Goal: Book appointment/travel/reservation

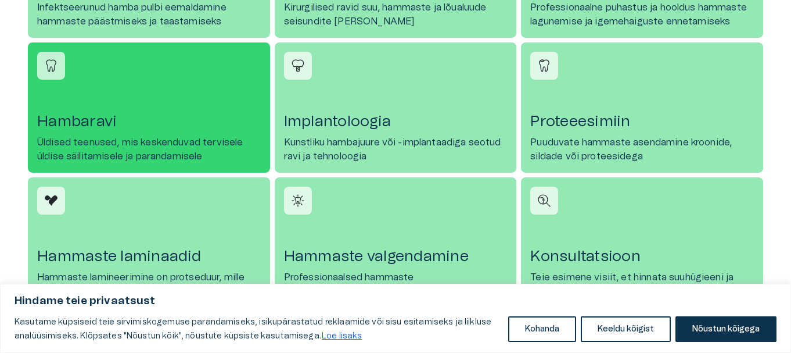
click at [100, 125] on font "Hambaravi" at bounding box center [77, 121] width 80 height 15
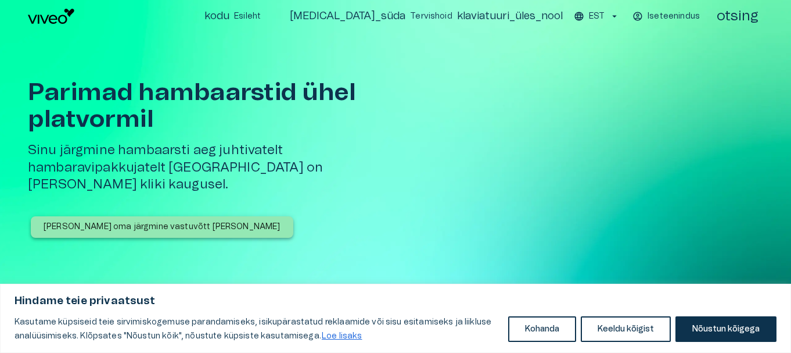
scroll to position [639, 0]
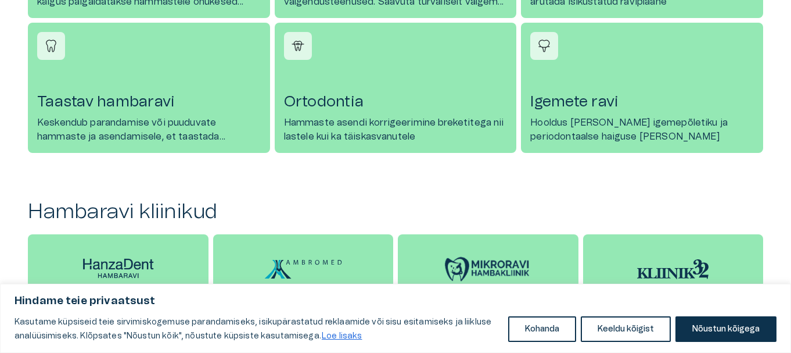
scroll to position [929, 0]
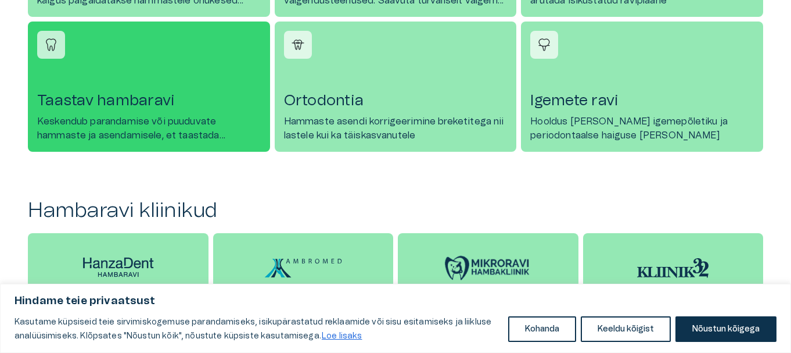
click at [105, 103] on font "Taastav hambaravi" at bounding box center [106, 100] width 138 height 15
